Goal: Task Accomplishment & Management: Manage account settings

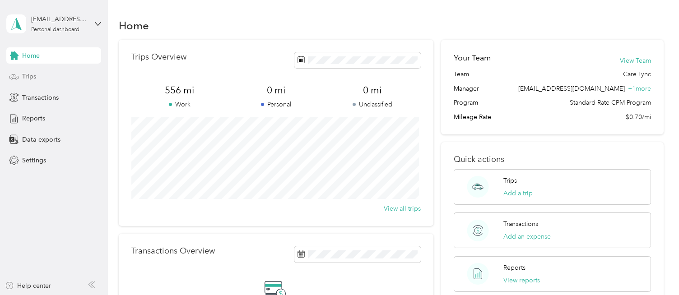
click at [47, 77] on div "Trips" at bounding box center [53, 77] width 95 height 16
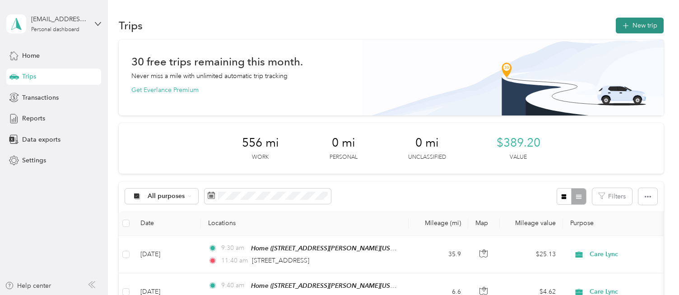
click at [623, 28] on icon "button" at bounding box center [625, 26] width 10 height 10
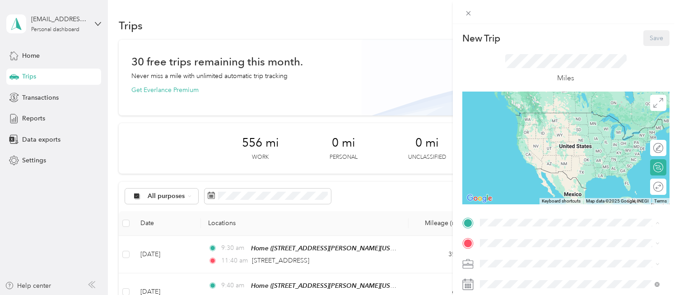
click at [500, 124] on span "[STREET_ADDRESS][PERSON_NAME][US_STATE]" at bounding box center [566, 126] width 140 height 8
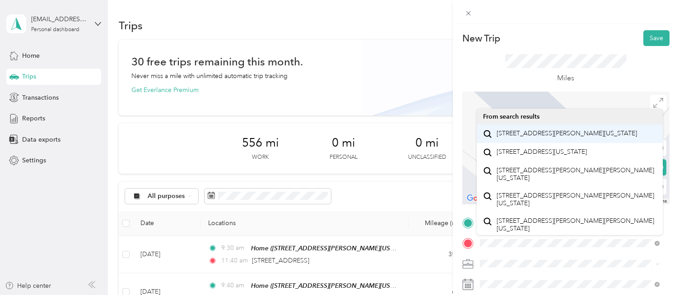
click at [598, 138] on span "[STREET_ADDRESS][PERSON_NAME][US_STATE]" at bounding box center [566, 134] width 140 height 8
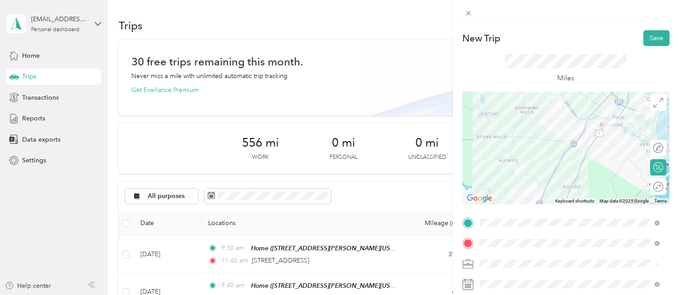
click at [663, 188] on div "Round trip" at bounding box center [663, 186] width 0 height 9
click at [647, 187] on div at bounding box center [653, 186] width 19 height 9
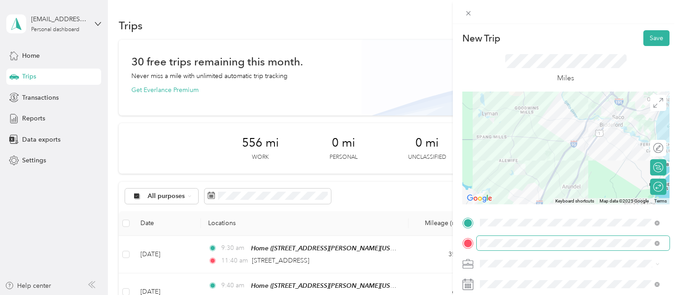
scroll to position [45, 0]
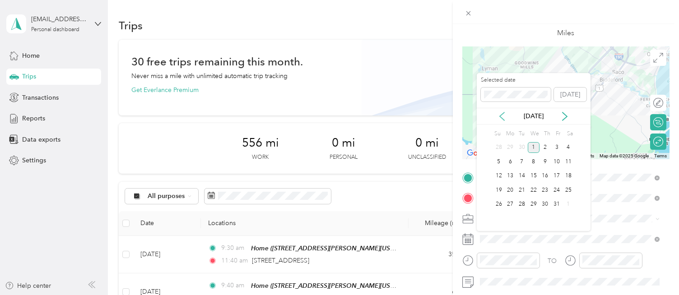
click at [502, 116] on icon at bounding box center [501, 116] width 9 height 9
click at [511, 190] on div "22" at bounding box center [510, 190] width 12 height 11
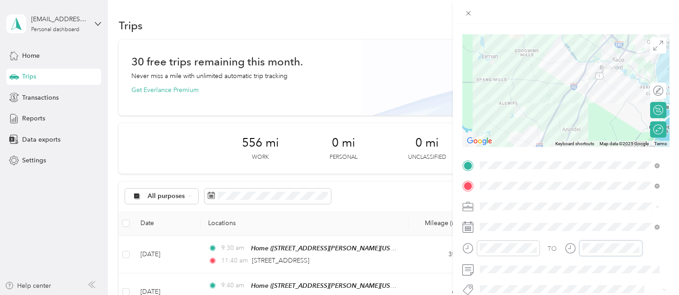
scroll to position [0, 0]
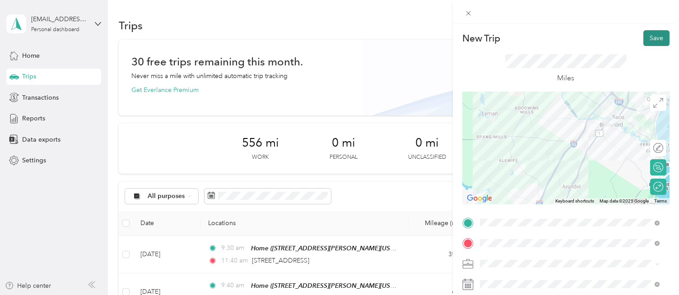
click at [650, 40] on button "Save" at bounding box center [656, 38] width 26 height 16
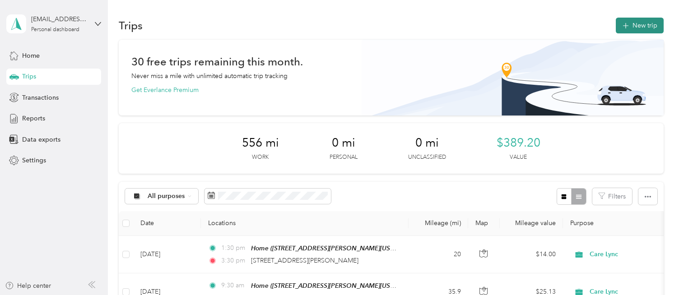
click at [625, 27] on icon "button" at bounding box center [625, 26] width 10 height 10
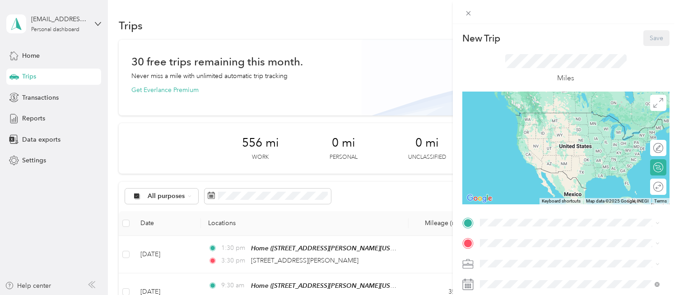
scroll to position [45, 0]
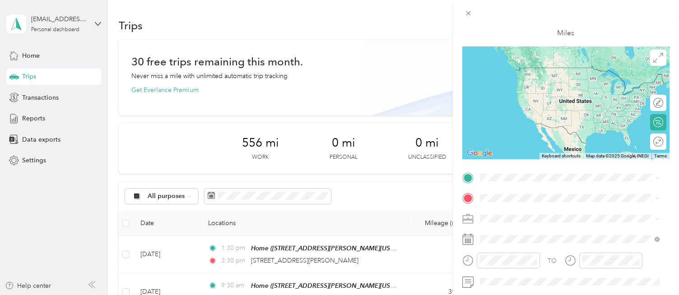
click at [509, 84] on div "Home [STREET_ADDRESS][PERSON_NAME][US_STATE]" at bounding box center [566, 74] width 140 height 19
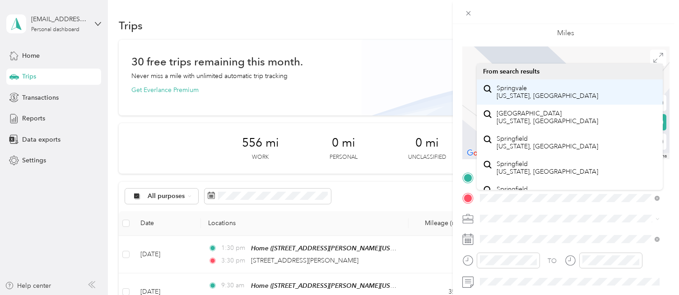
click at [617, 96] on div "Springvale [US_STATE], [GEOGRAPHIC_DATA]" at bounding box center [569, 92] width 173 height 19
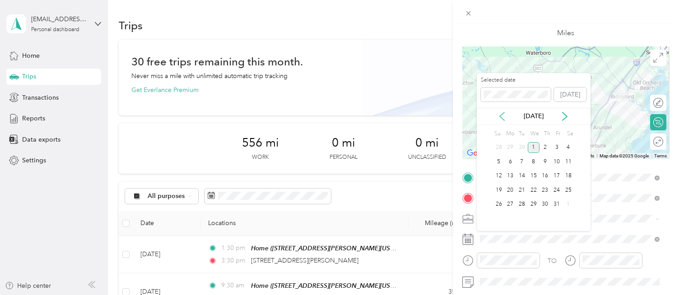
click at [503, 118] on icon at bounding box center [501, 116] width 9 height 9
click at [524, 176] on div "16" at bounding box center [522, 176] width 12 height 11
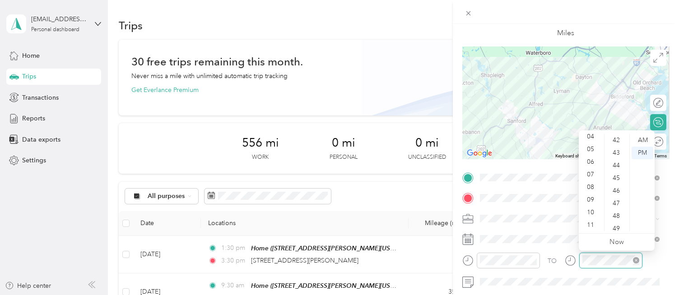
scroll to position [379, 0]
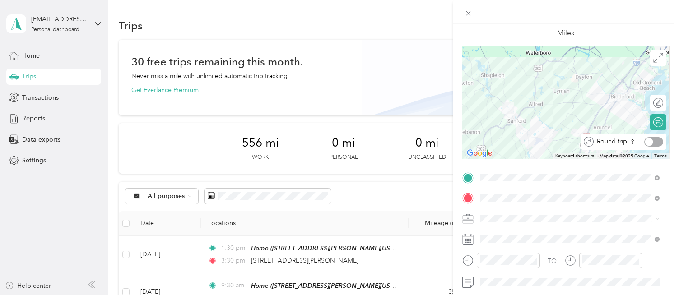
click at [652, 143] on div at bounding box center [653, 141] width 19 height 9
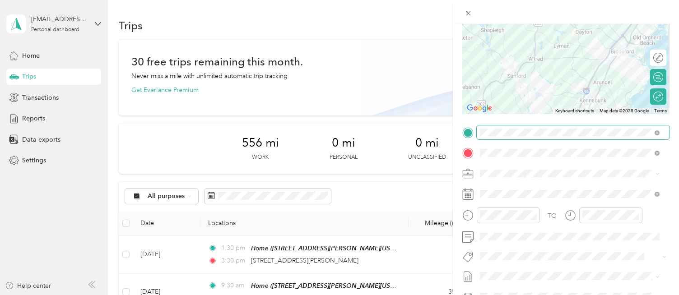
scroll to position [0, 0]
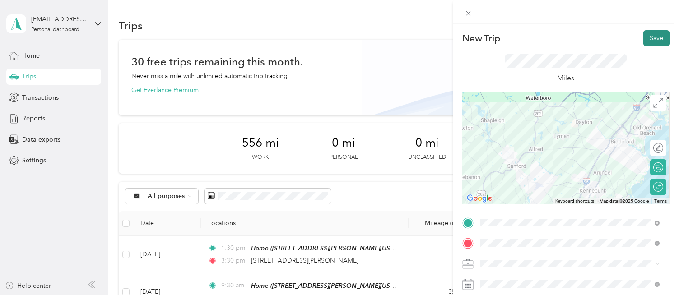
click at [645, 35] on button "Save" at bounding box center [656, 38] width 26 height 16
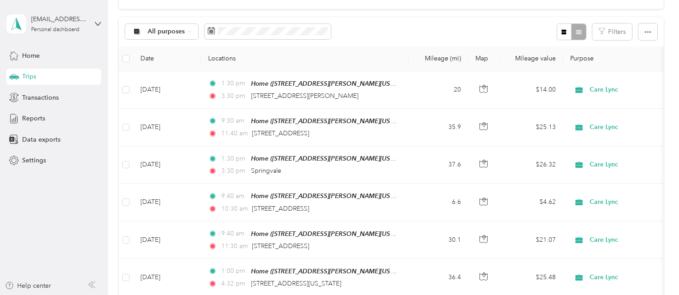
scroll to position [90, 0]
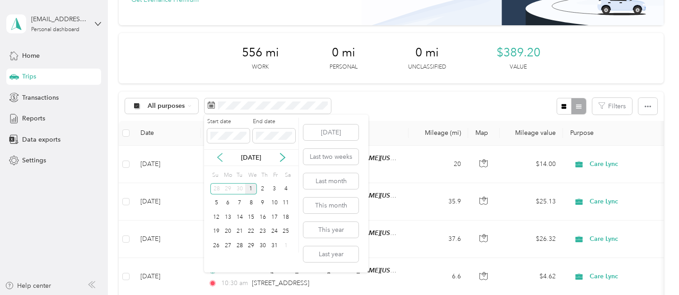
click at [218, 158] on icon at bounding box center [219, 157] width 9 height 9
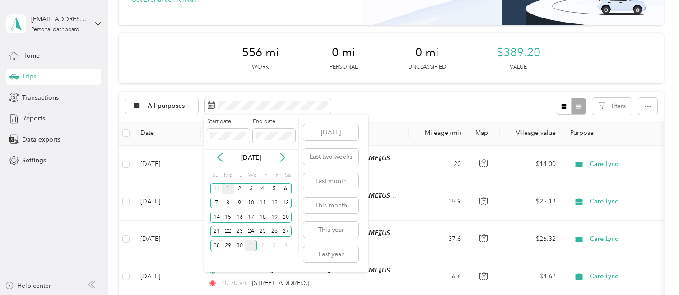
click at [224, 186] on div "1" at bounding box center [228, 188] width 12 height 11
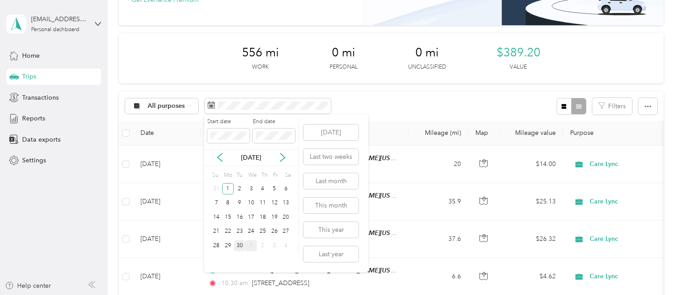
click at [239, 247] on div "30" at bounding box center [240, 245] width 12 height 11
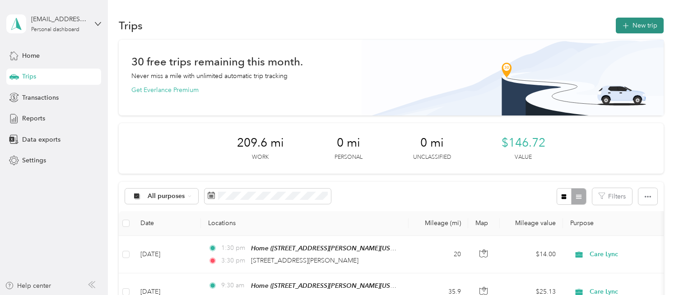
click at [632, 22] on button "New trip" at bounding box center [640, 26] width 48 height 16
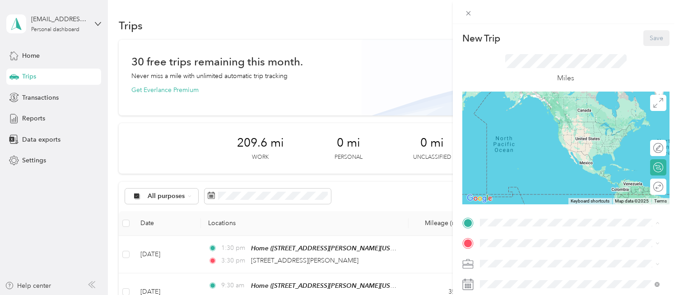
click at [525, 111] on div "Home [STREET_ADDRESS][PERSON_NAME][US_STATE]" at bounding box center [569, 122] width 173 height 22
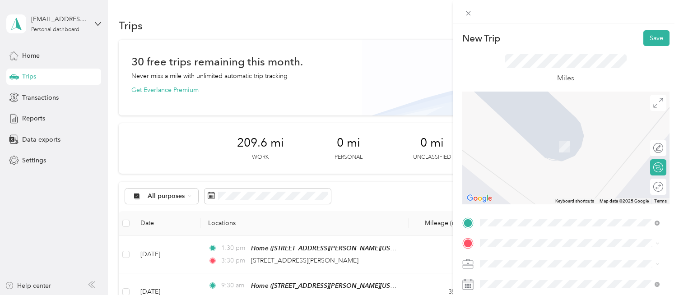
click at [516, 155] on span "[STREET_ADDRESS][US_STATE]" at bounding box center [541, 151] width 90 height 8
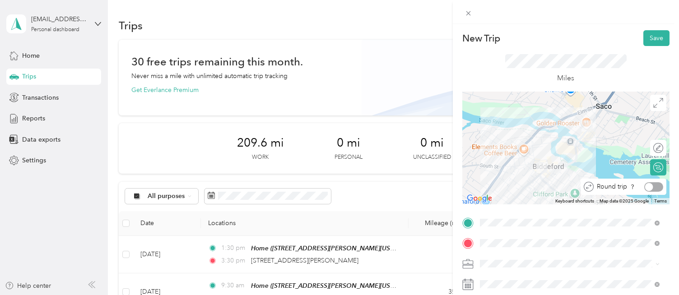
click at [652, 188] on div at bounding box center [653, 186] width 19 height 9
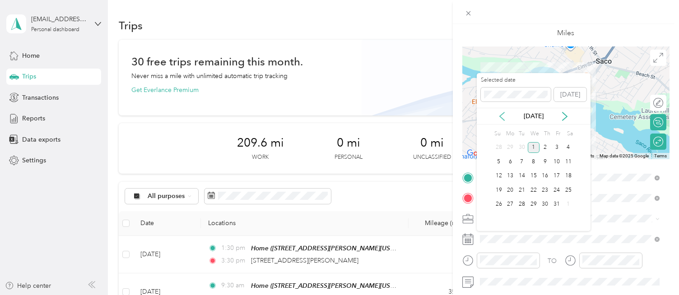
click at [497, 118] on icon at bounding box center [501, 116] width 9 height 9
click at [547, 190] on div "25" at bounding box center [545, 190] width 12 height 11
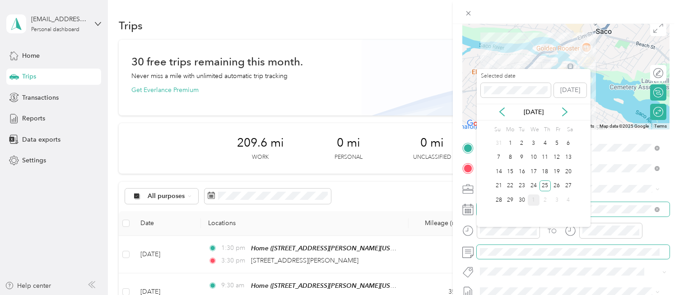
scroll to position [0, 0]
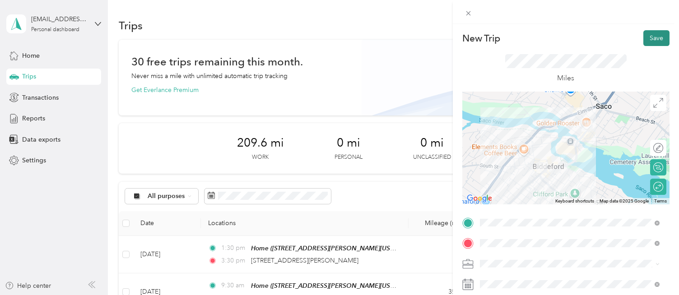
click at [646, 39] on button "Save" at bounding box center [656, 38] width 26 height 16
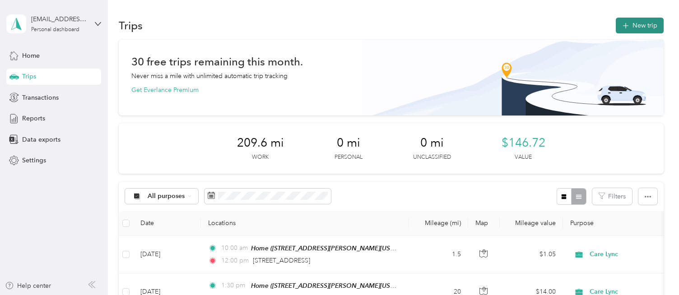
click at [635, 29] on button "New trip" at bounding box center [640, 26] width 48 height 16
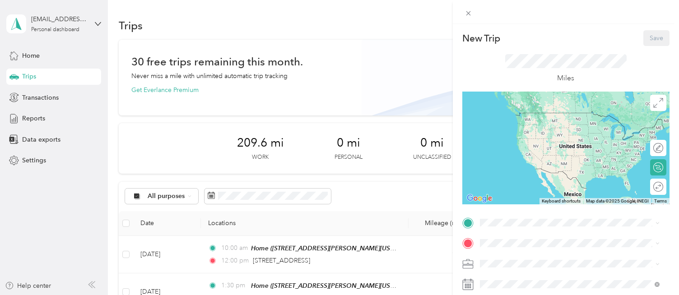
click at [512, 125] on span "[STREET_ADDRESS][PERSON_NAME][US_STATE]" at bounding box center [566, 126] width 140 height 8
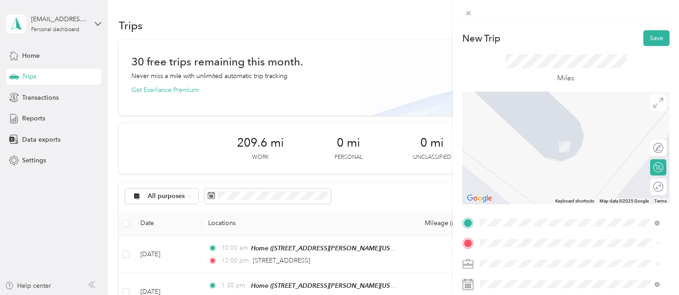
click at [524, 136] on span "[STREET_ADDRESS][PERSON_NAME][US_STATE]" at bounding box center [566, 134] width 140 height 8
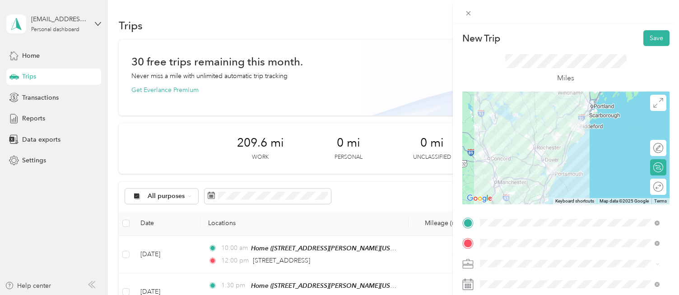
click at [654, 186] on div "Round trip" at bounding box center [658, 187] width 16 height 16
click at [652, 187] on div at bounding box center [653, 186] width 19 height 9
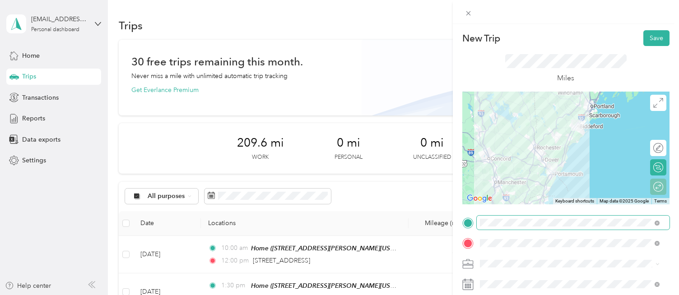
scroll to position [45, 0]
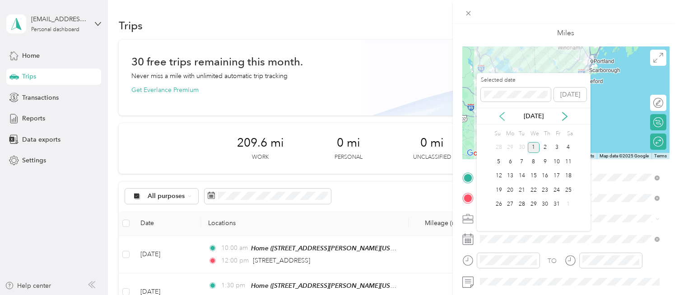
click at [501, 118] on icon at bounding box center [501, 116] width 9 height 9
click at [511, 202] on div "29" at bounding box center [510, 204] width 12 height 11
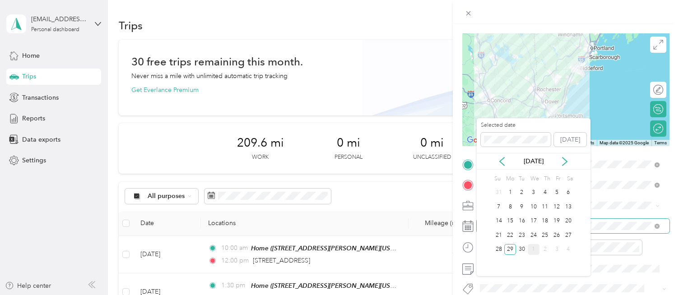
scroll to position [0, 0]
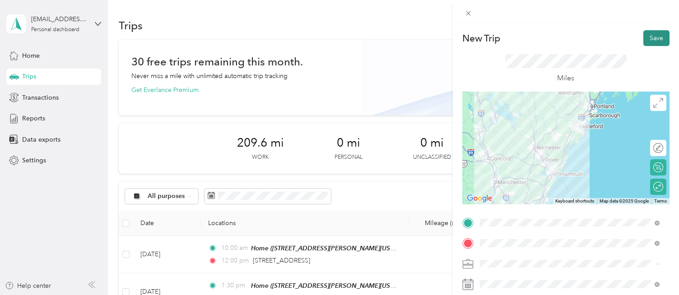
click at [649, 38] on button "Save" at bounding box center [656, 38] width 26 height 16
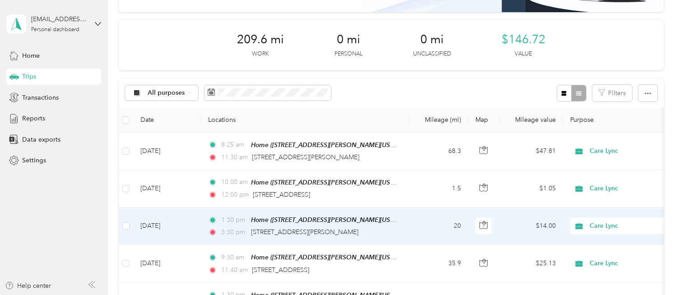
scroll to position [45, 0]
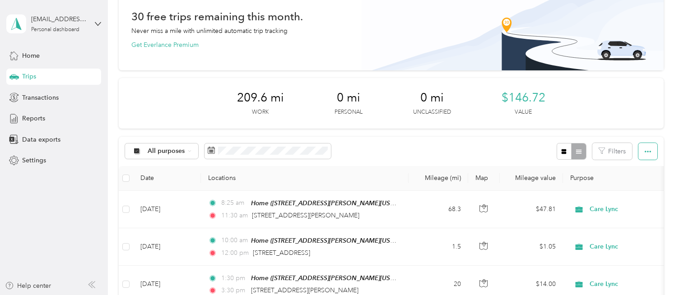
click at [640, 150] on button "button" at bounding box center [647, 151] width 19 height 17
click at [639, 170] on span "Select all" at bounding box center [635, 168] width 25 height 8
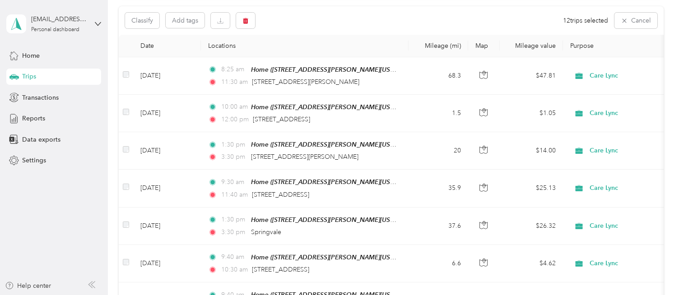
scroll to position [181, 0]
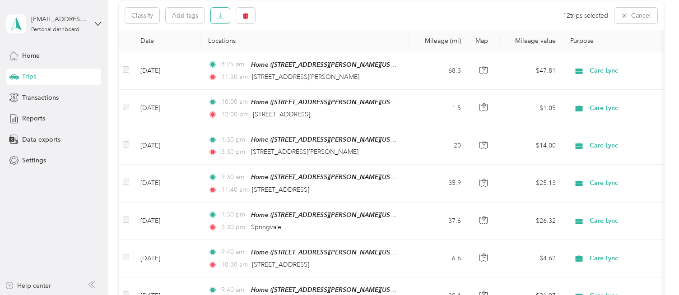
click at [218, 16] on icon "button" at bounding box center [220, 16] width 6 height 6
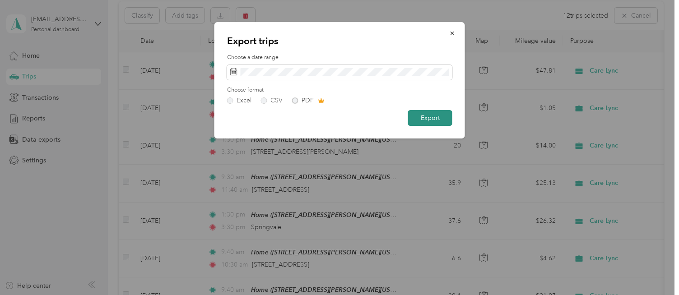
click at [426, 121] on button "Export" at bounding box center [430, 118] width 44 height 16
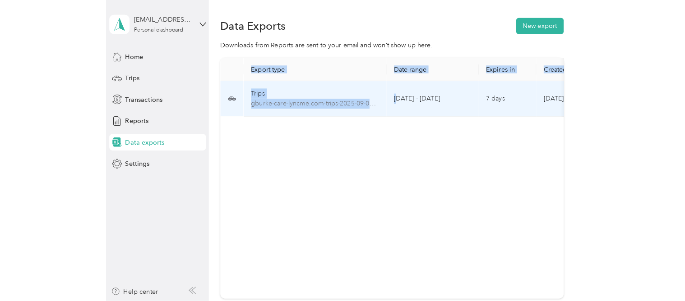
scroll to position [0, 156]
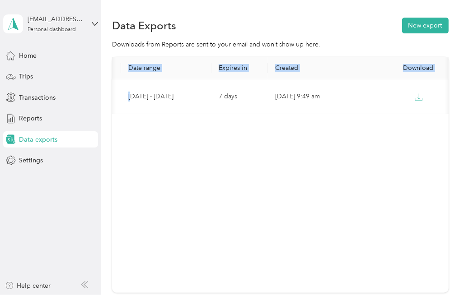
drag, startPoint x: 284, startPoint y: 98, endPoint x: 564, endPoint y: 157, distance: 285.9
click at [459, 157] on html "[EMAIL_ADDRESS][DOMAIN_NAME] Personal dashboard Home Trips Transactions Reports…" at bounding box center [229, 147] width 459 height 295
drag, startPoint x: 355, startPoint y: 170, endPoint x: 374, endPoint y: 150, distance: 26.8
click at [355, 169] on div "Export type Date range Expires in Created Download Trips gburke-care-lyncme.com…" at bounding box center [280, 175] width 336 height 236
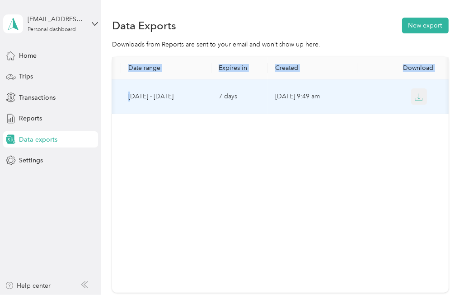
click at [416, 102] on button "button" at bounding box center [419, 96] width 16 height 16
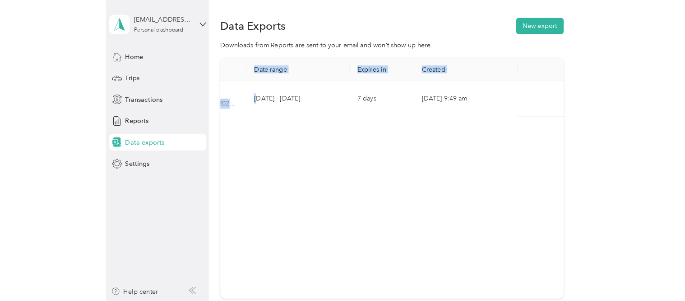
scroll to position [0, 0]
